Goal: Task Accomplishment & Management: Complete application form

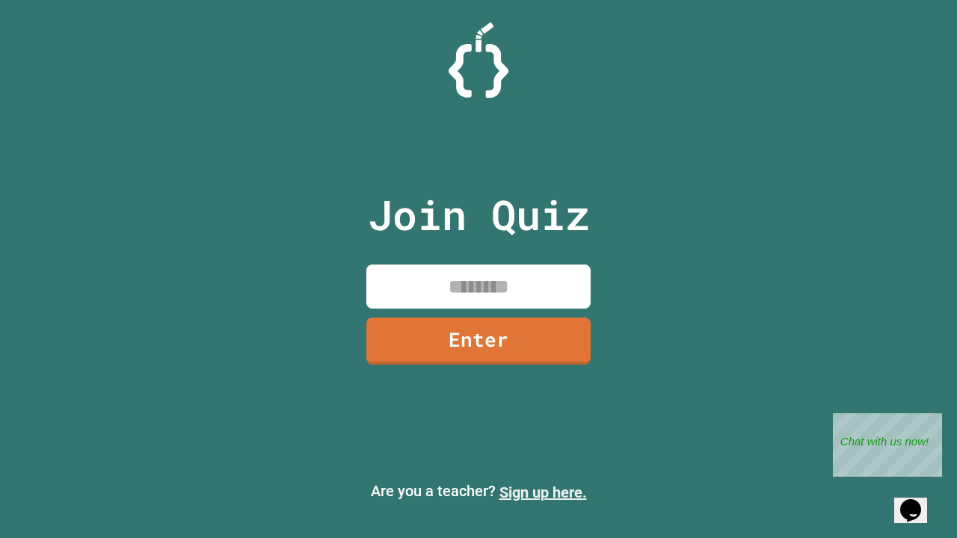
click at [543, 493] on link "Sign up here." at bounding box center [542, 493] width 87 height 18
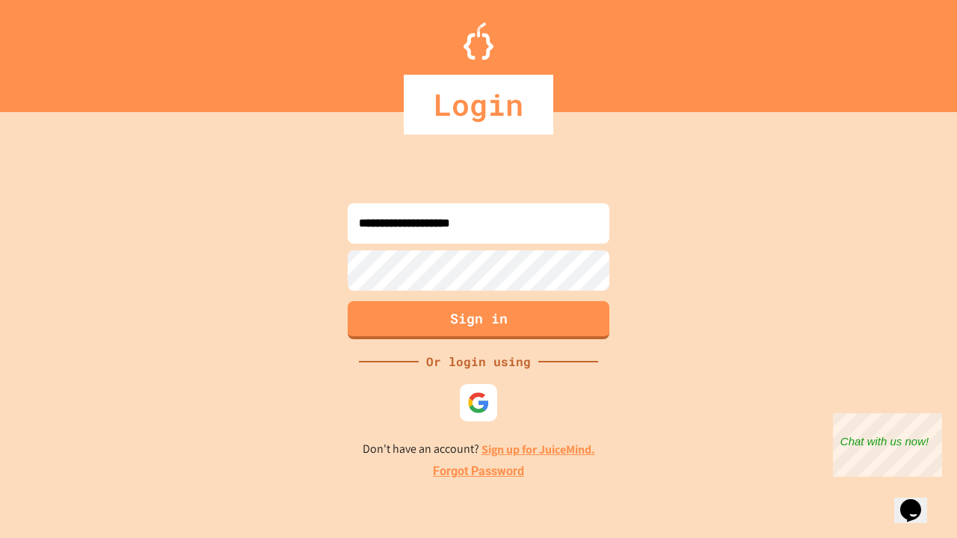
type input "**********"
